Goal: Manage account settings

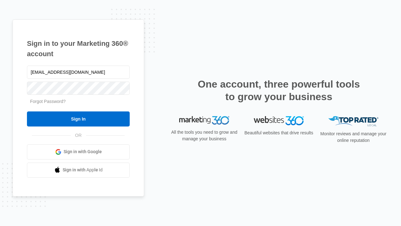
type input "[EMAIL_ADDRESS][DOMAIN_NAME]"
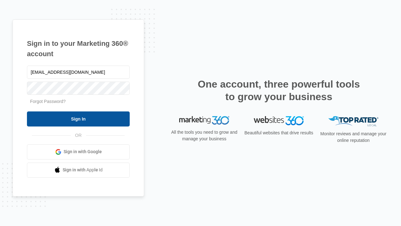
click at [78, 118] on input "Sign In" at bounding box center [78, 118] width 103 height 15
